Goal: Transaction & Acquisition: Purchase product/service

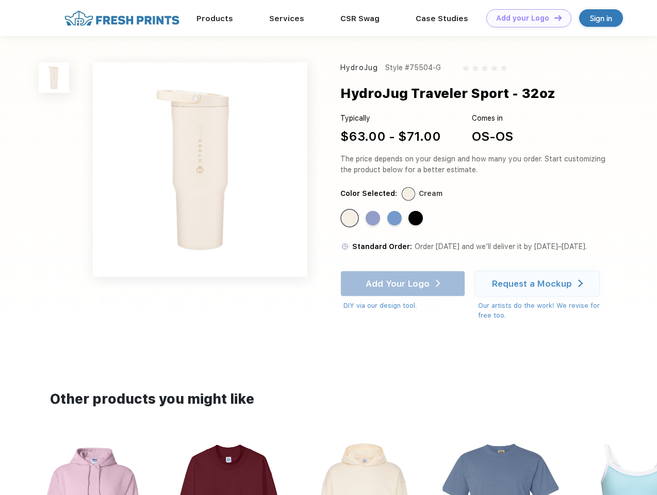
click at [525, 18] on link "Add your Logo Design Tool" at bounding box center [528, 18] width 85 height 18
click at [0, 0] on div "Design Tool" at bounding box center [0, 0] width 0 height 0
click at [553, 18] on link "Add your Logo Design Tool" at bounding box center [528, 18] width 85 height 18
click at [54, 77] on img at bounding box center [54, 77] width 30 height 30
click at [351, 219] on div "Standard Color" at bounding box center [349, 218] width 14 height 14
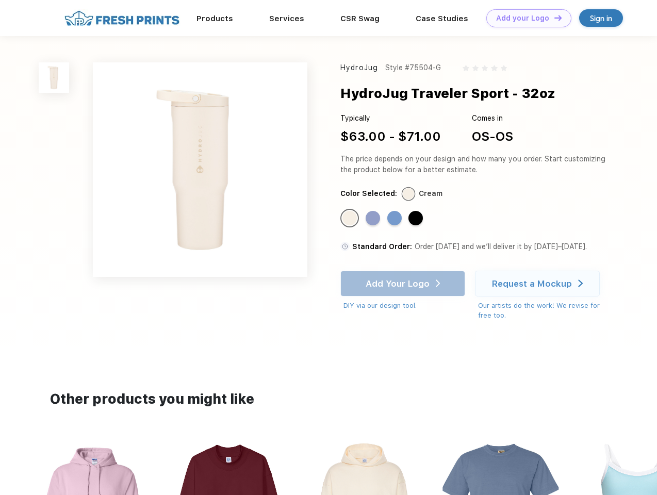
click at [374, 219] on div "Standard Color" at bounding box center [373, 218] width 14 height 14
click at [395, 219] on div "Standard Color" at bounding box center [394, 218] width 14 height 14
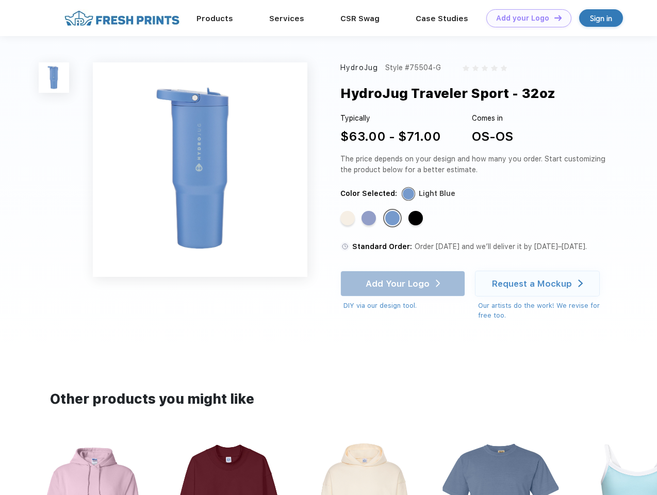
click at [417, 219] on div "Standard Color" at bounding box center [415, 218] width 14 height 14
click at [404, 284] on div "Add Your Logo DIY via our design tool. Ah shoot! This product isn't up in our d…" at bounding box center [402, 291] width 125 height 40
click at [539, 284] on div "Request a Mockup" at bounding box center [532, 283] width 80 height 10
